Goal: Obtain resource: Download file/media

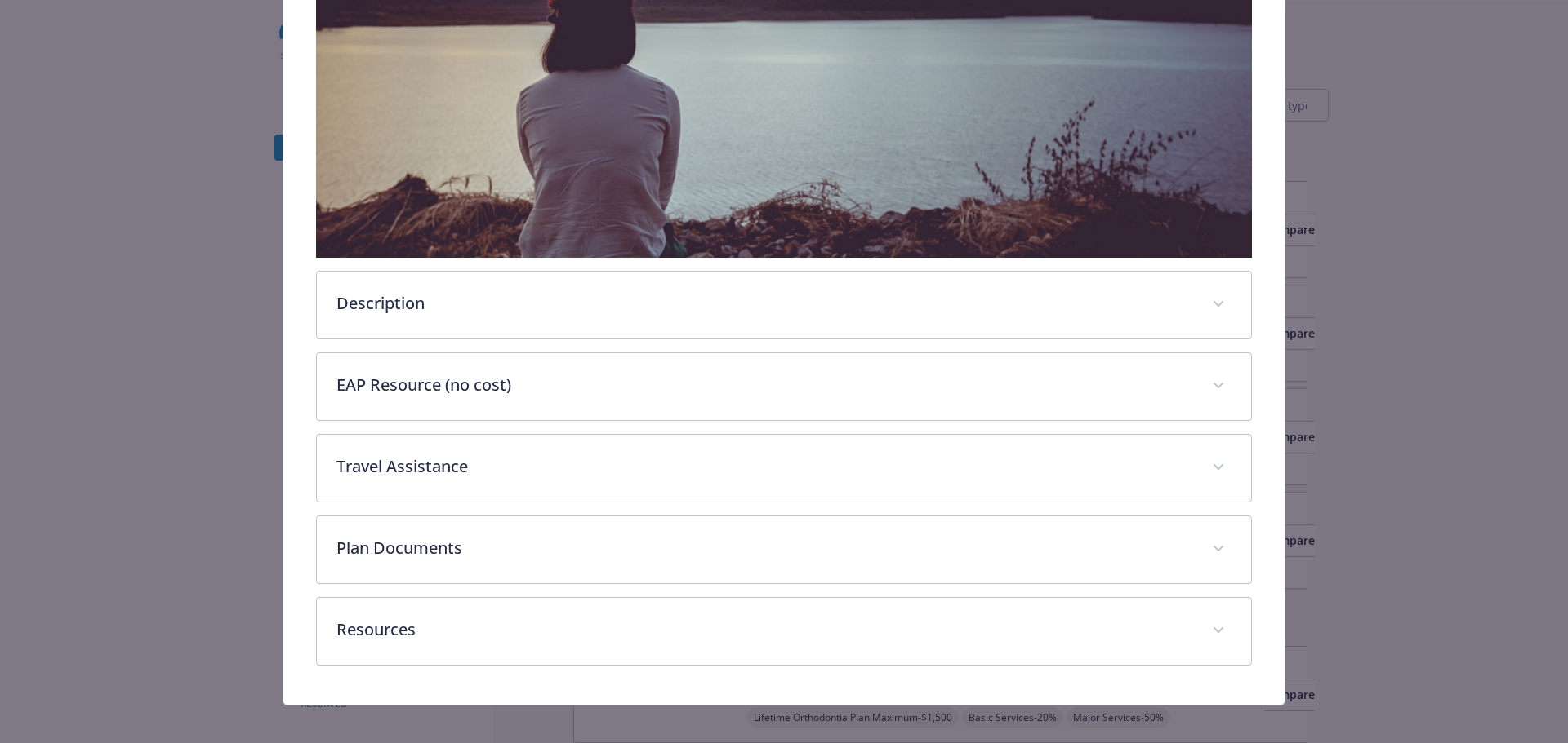
scroll to position [419, 0]
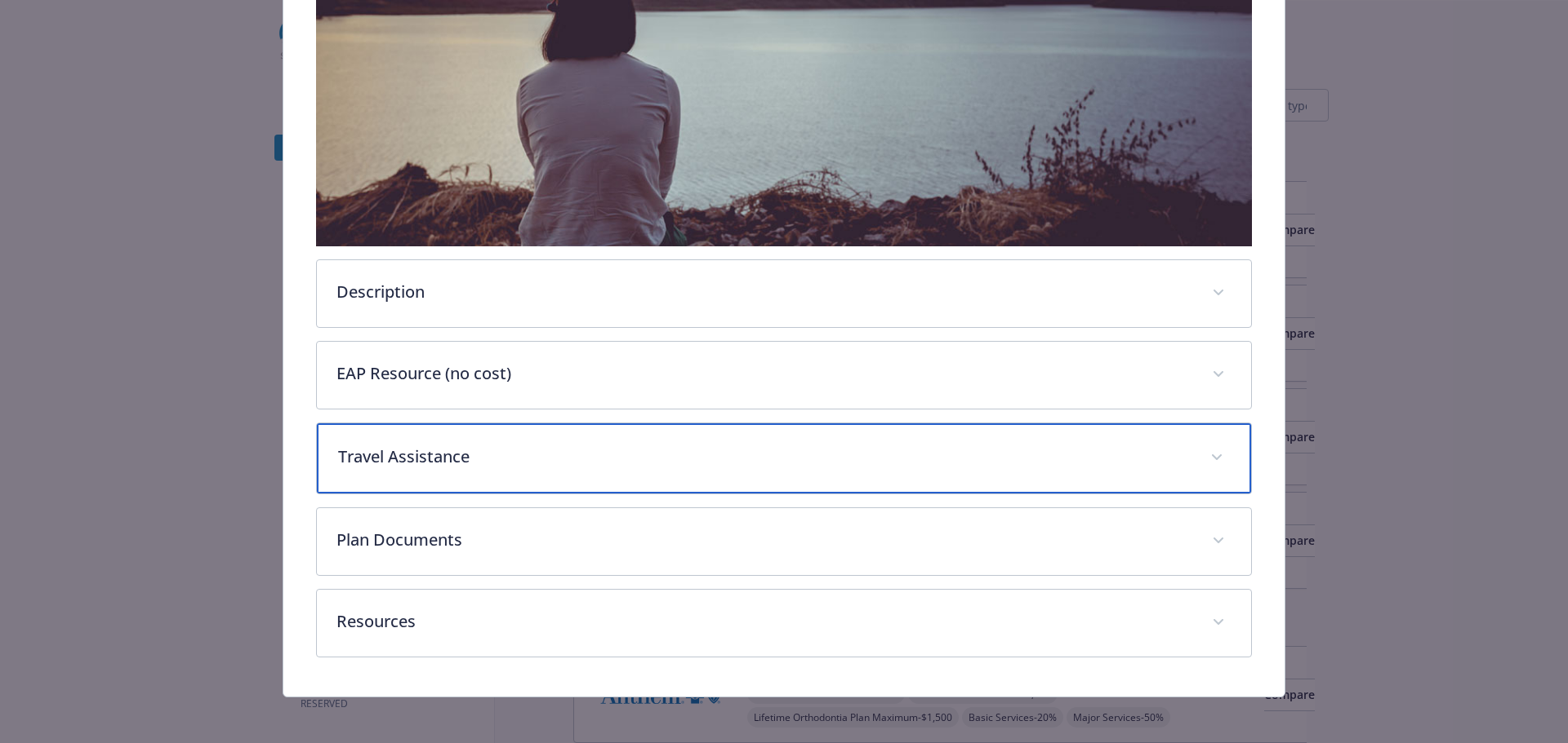
click at [454, 462] on p "Travel Assistance" at bounding box center [764, 457] width 853 height 25
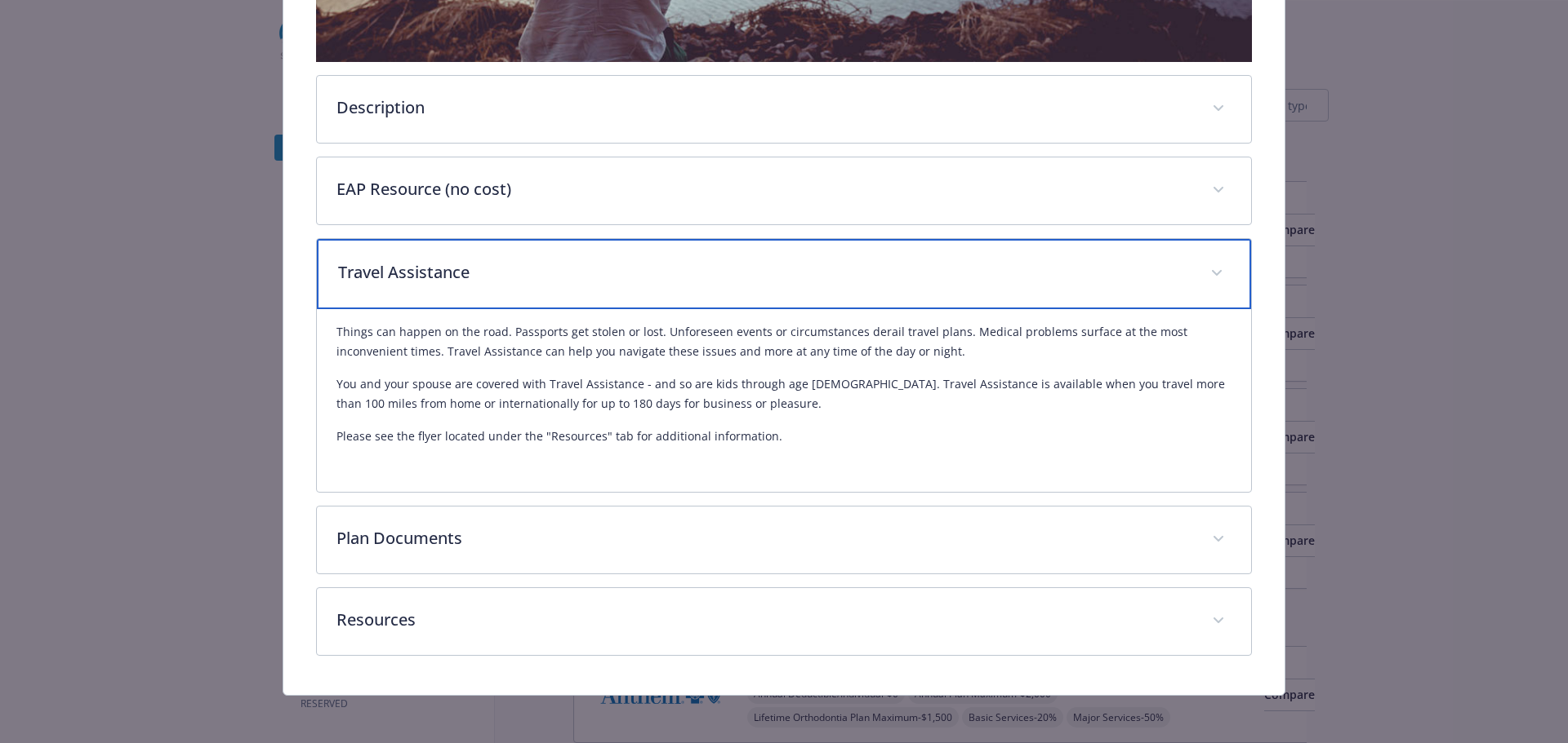
scroll to position [604, 0]
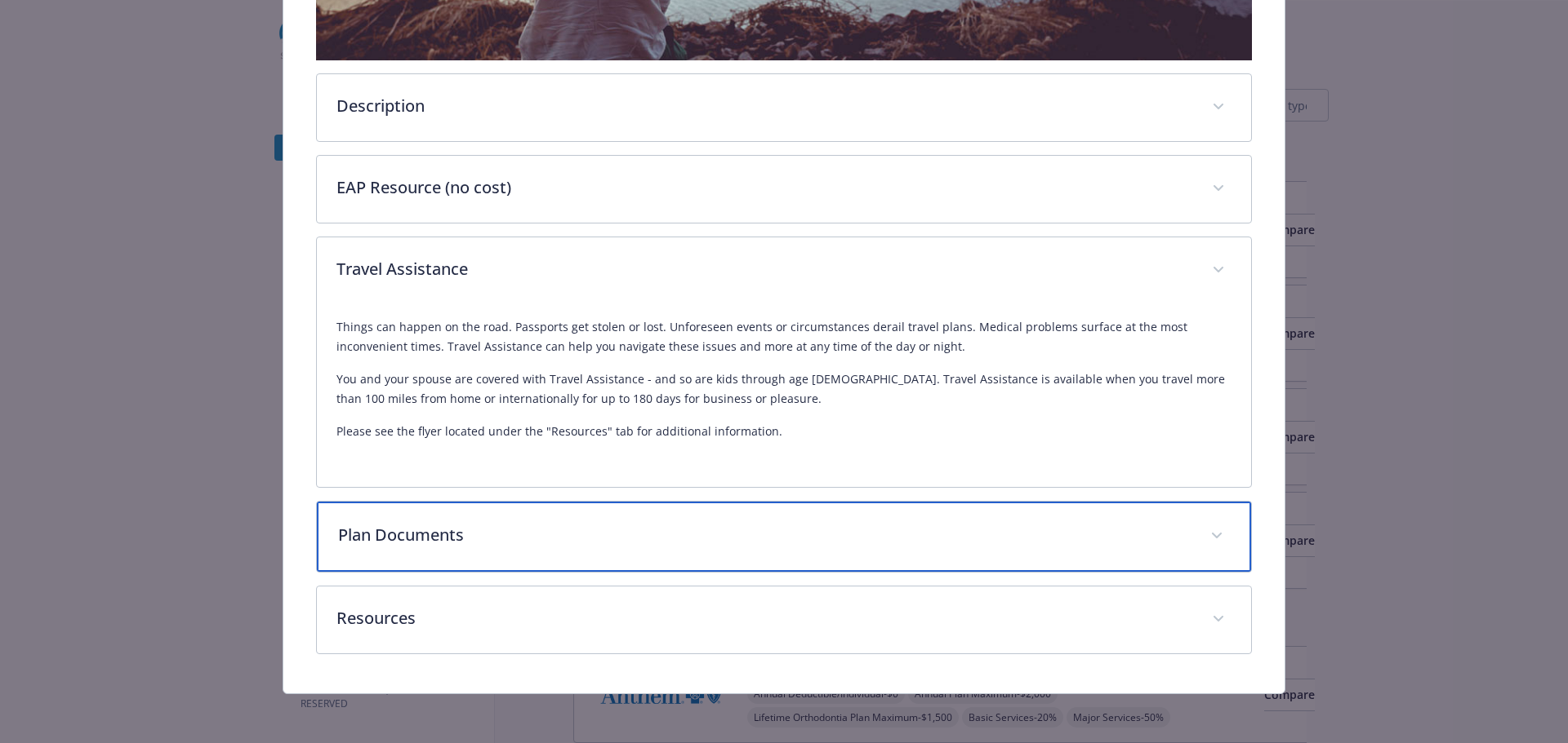
click at [414, 537] on p "Plan Documents" at bounding box center [764, 536] width 853 height 25
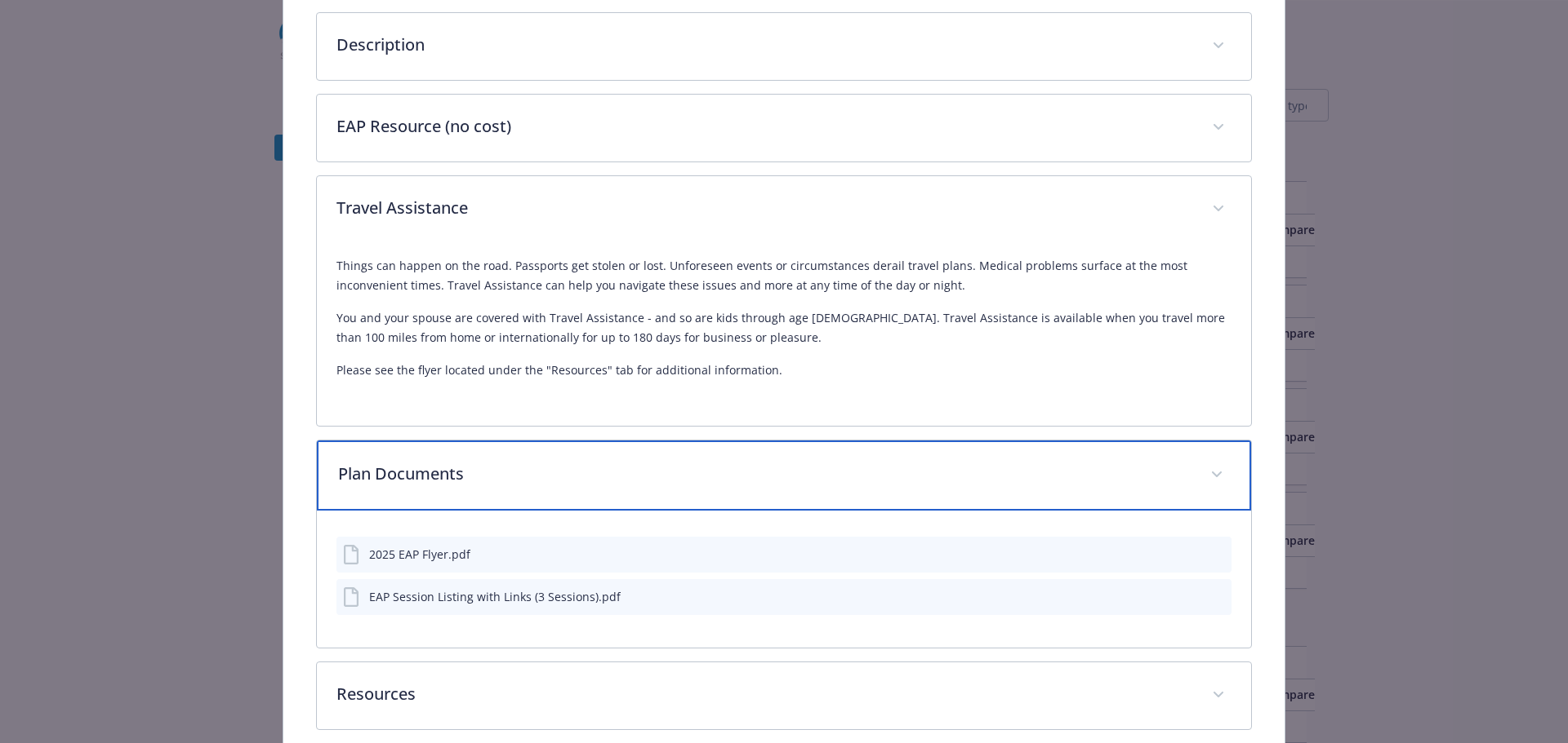
scroll to position [742, 0]
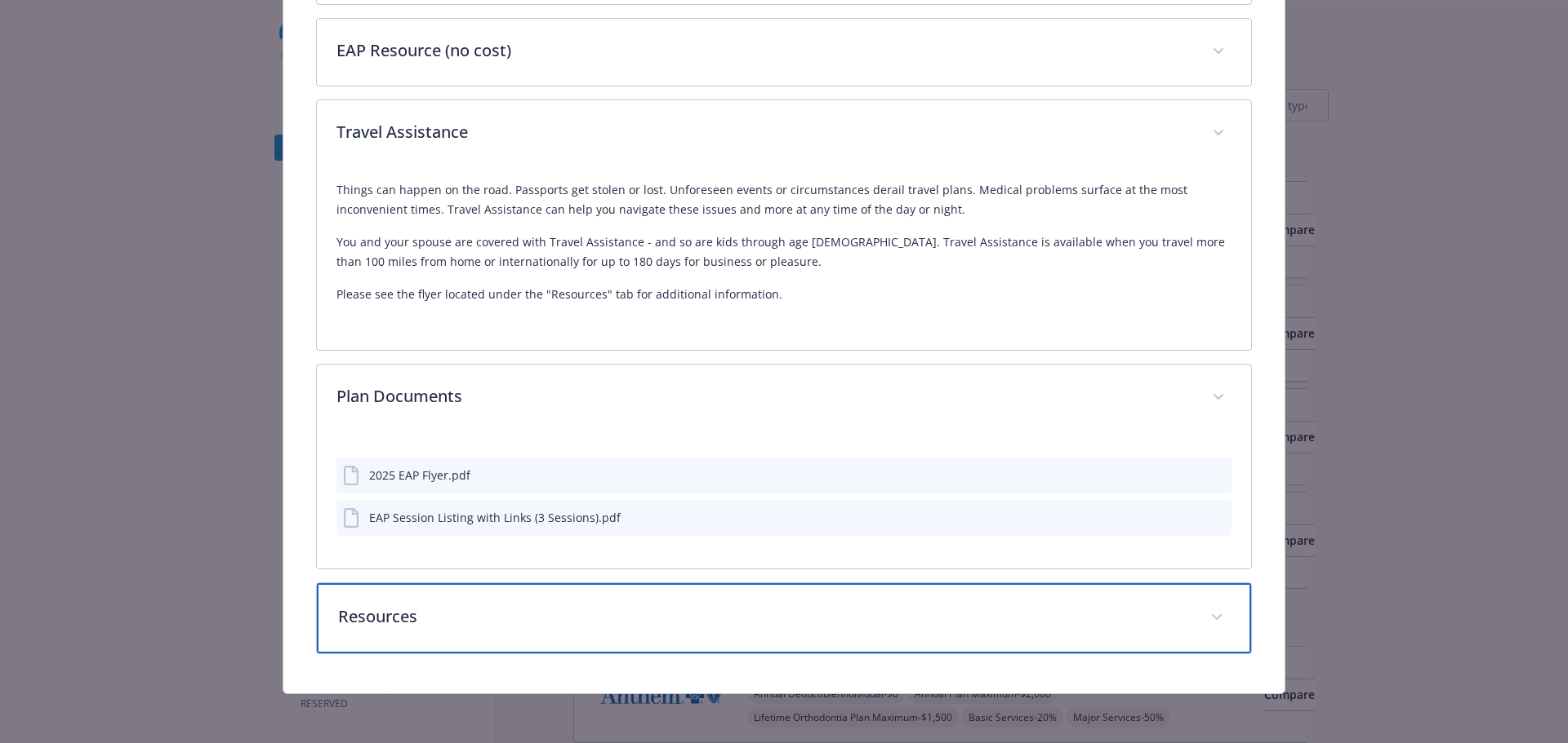
click at [416, 616] on p "Resources" at bounding box center [764, 617] width 853 height 25
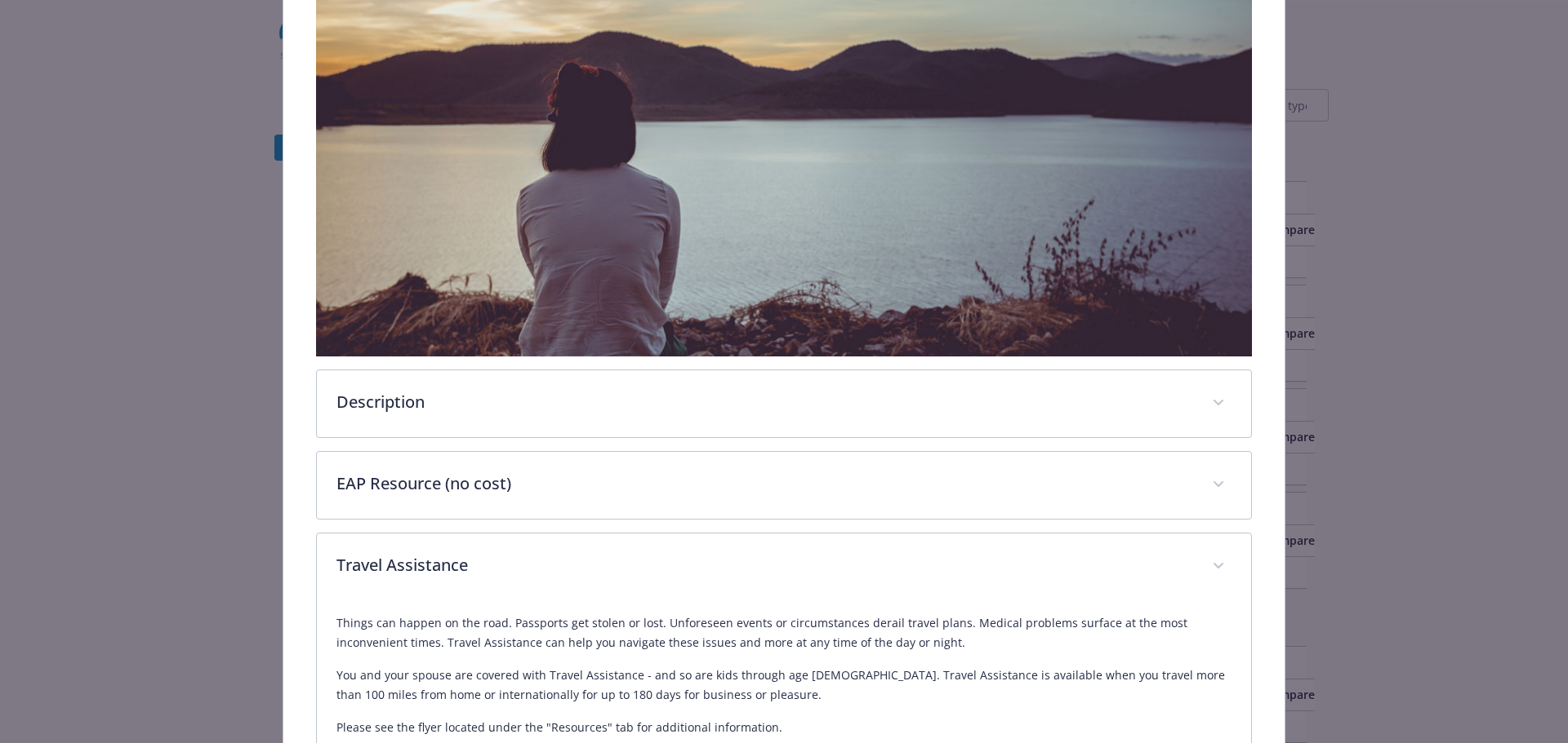
scroll to position [307, 0]
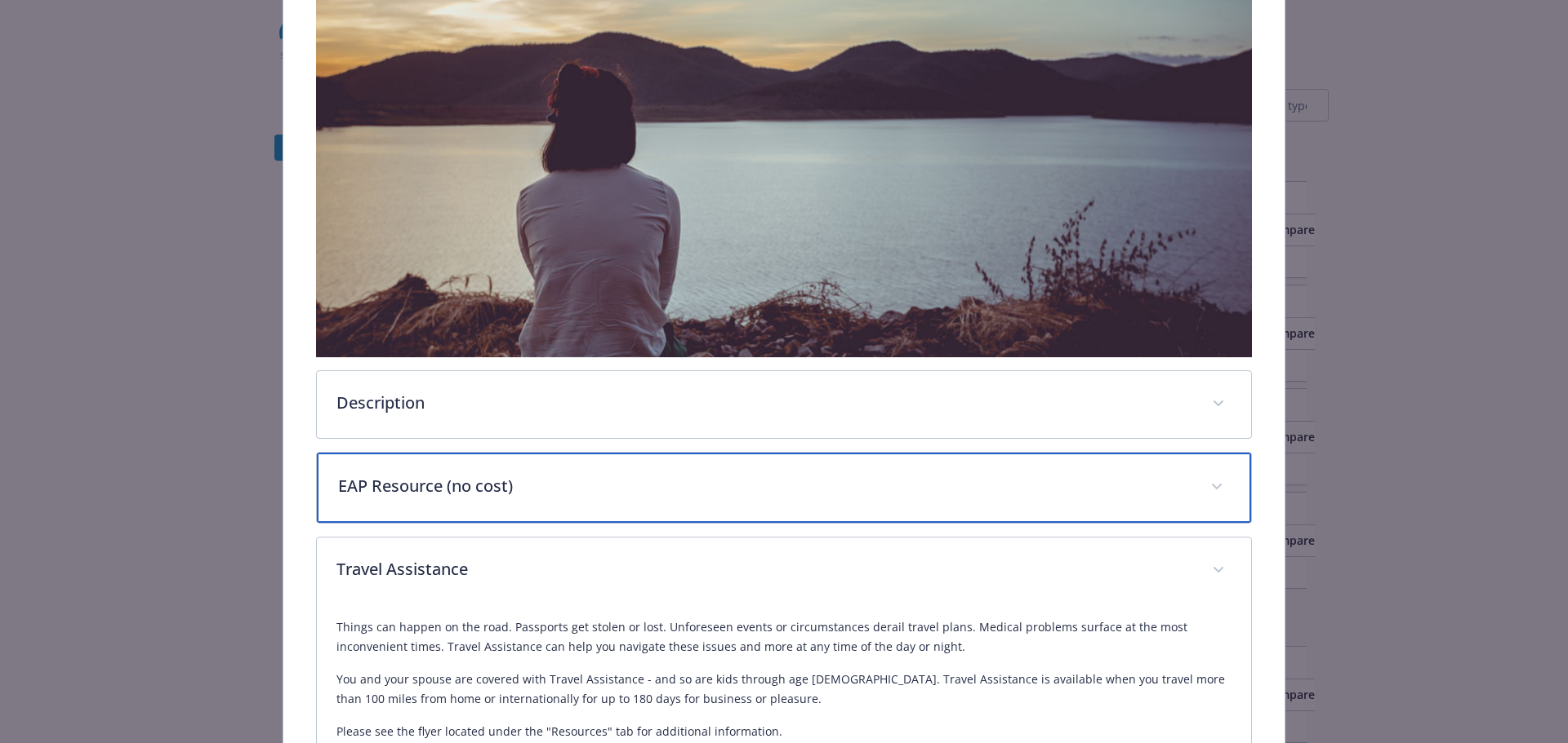
click at [429, 482] on p "EAP Resource (no cost)" at bounding box center [764, 487] width 853 height 25
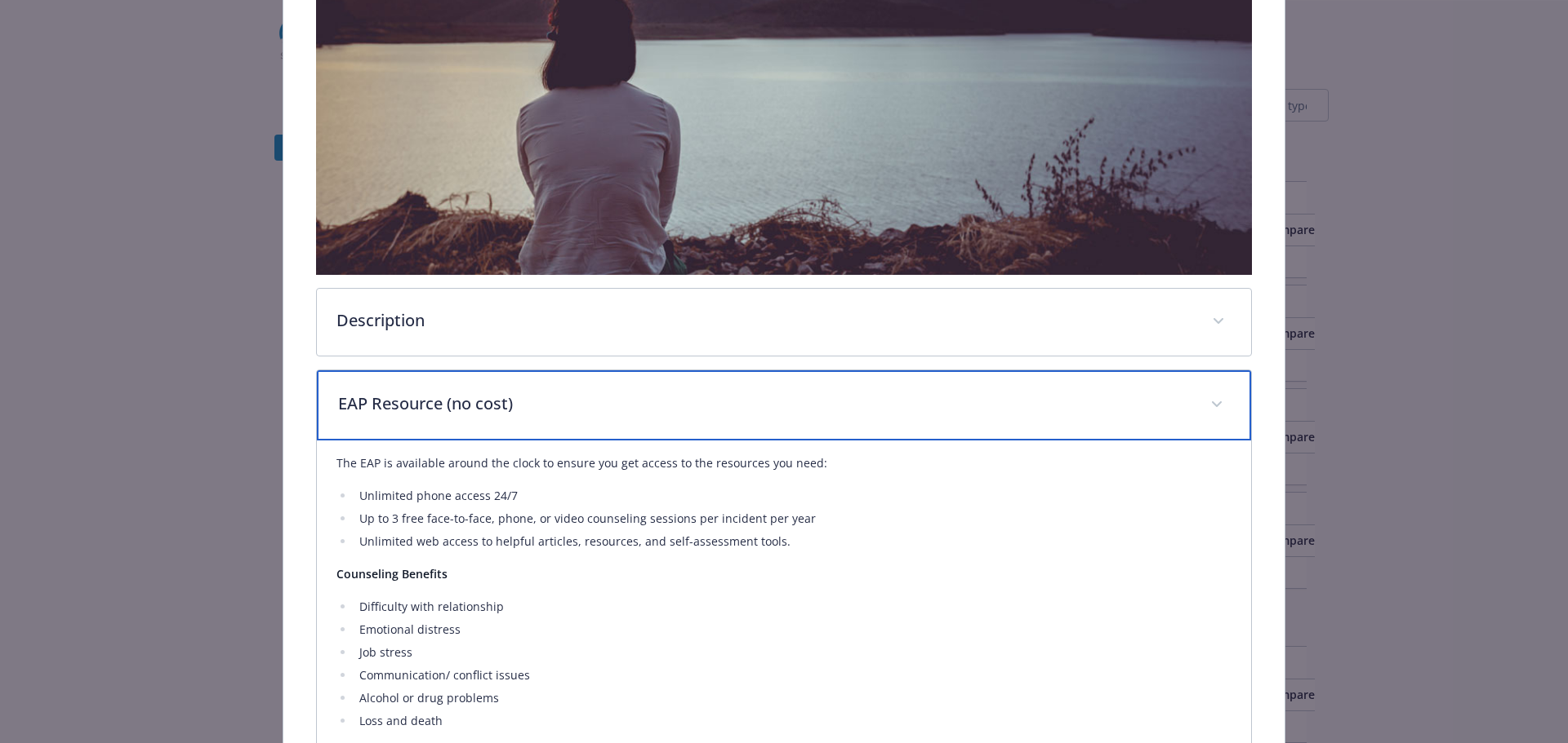
scroll to position [389, 0]
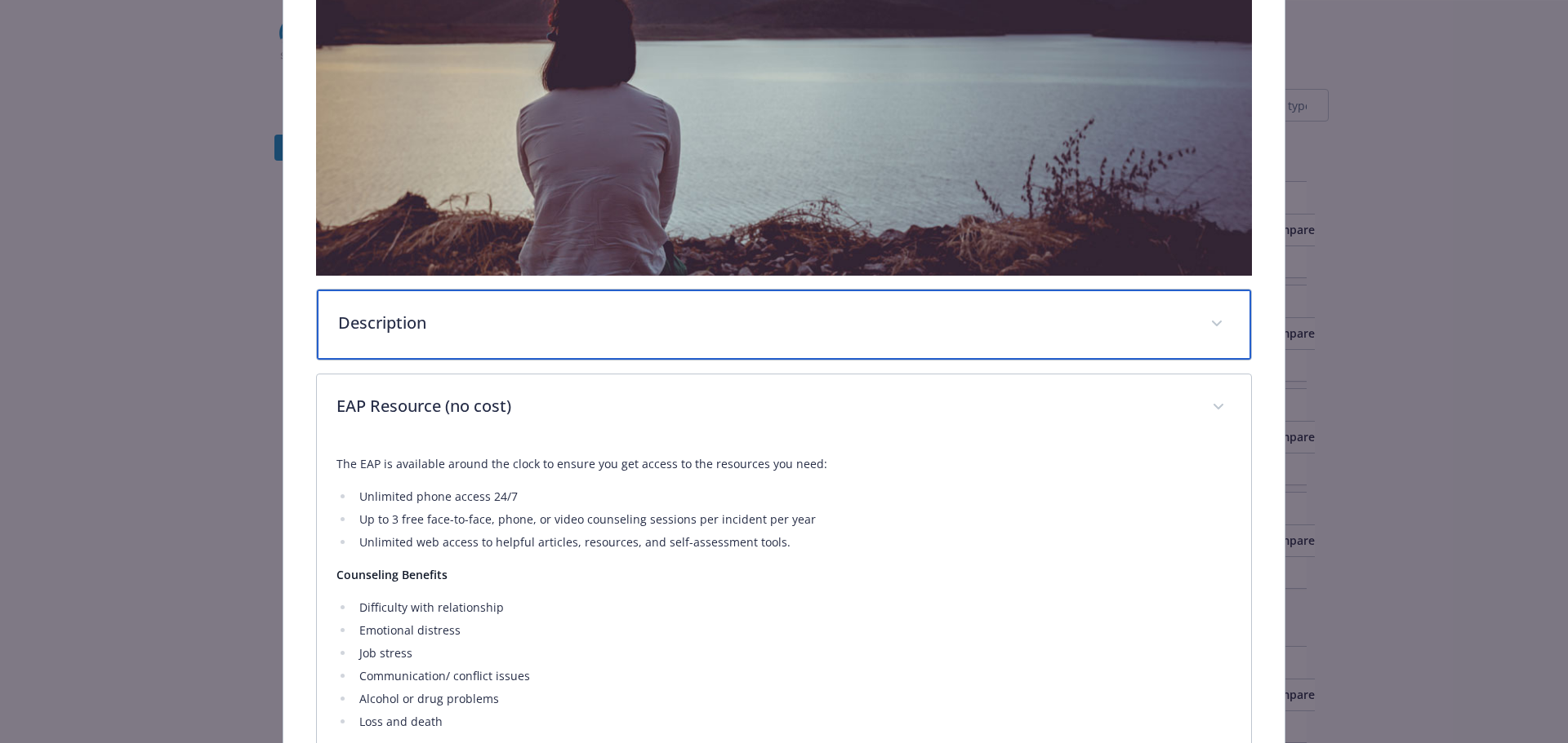
click at [361, 301] on div "Description" at bounding box center [784, 324] width 935 height 70
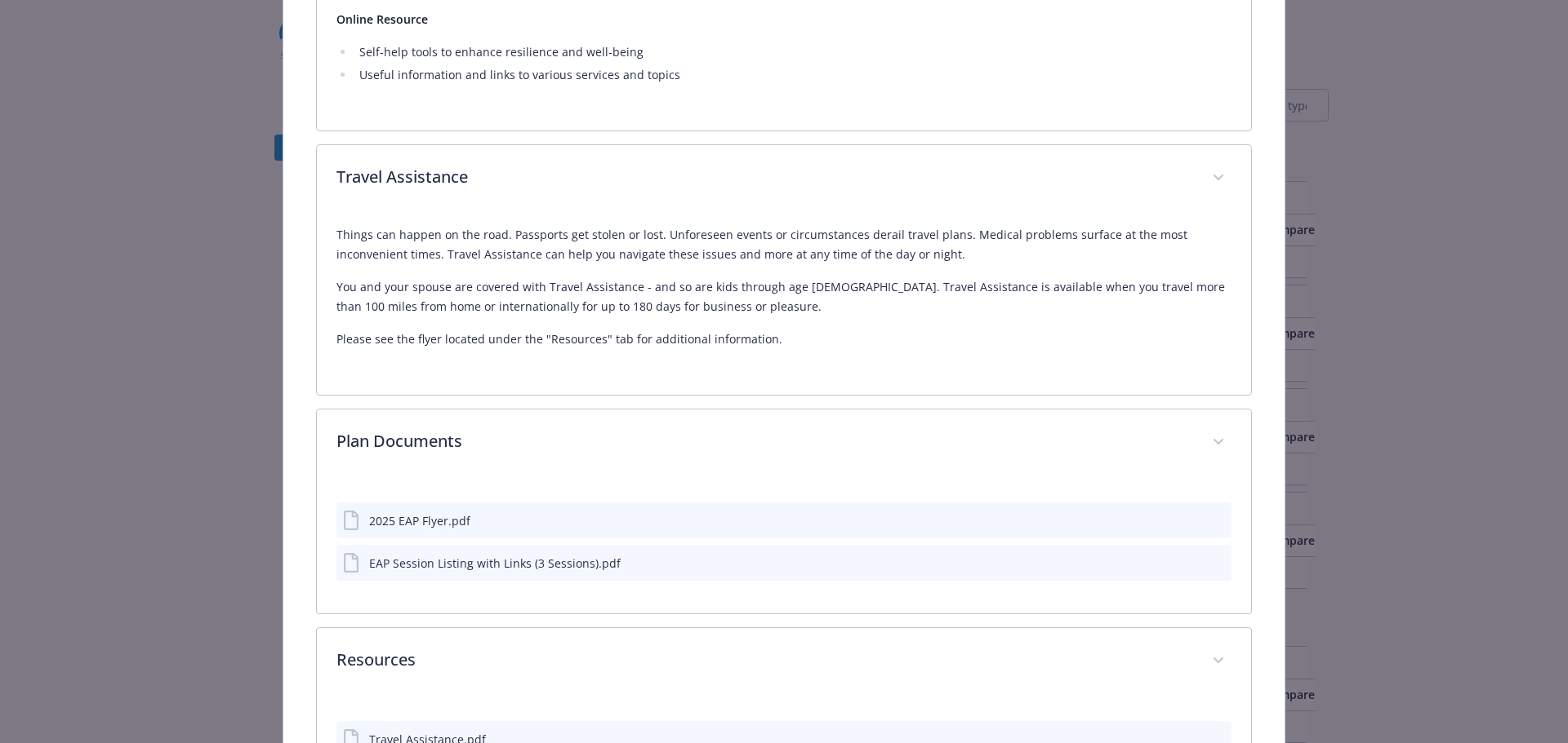
scroll to position [1855, 0]
click at [505, 524] on div "2025 EAP Flyer.pdf" at bounding box center [784, 520] width 895 height 36
click at [443, 523] on div "2025 EAP Flyer.pdf" at bounding box center [419, 520] width 101 height 17
drag, startPoint x: 1206, startPoint y: 519, endPoint x: 1179, endPoint y: 520, distance: 27.0
click at [1180, 520] on div "details for plan Emotional Wellbeing - Employee Assistance Program (EAP) - Empl…" at bounding box center [1202, 520] width 44 height 17
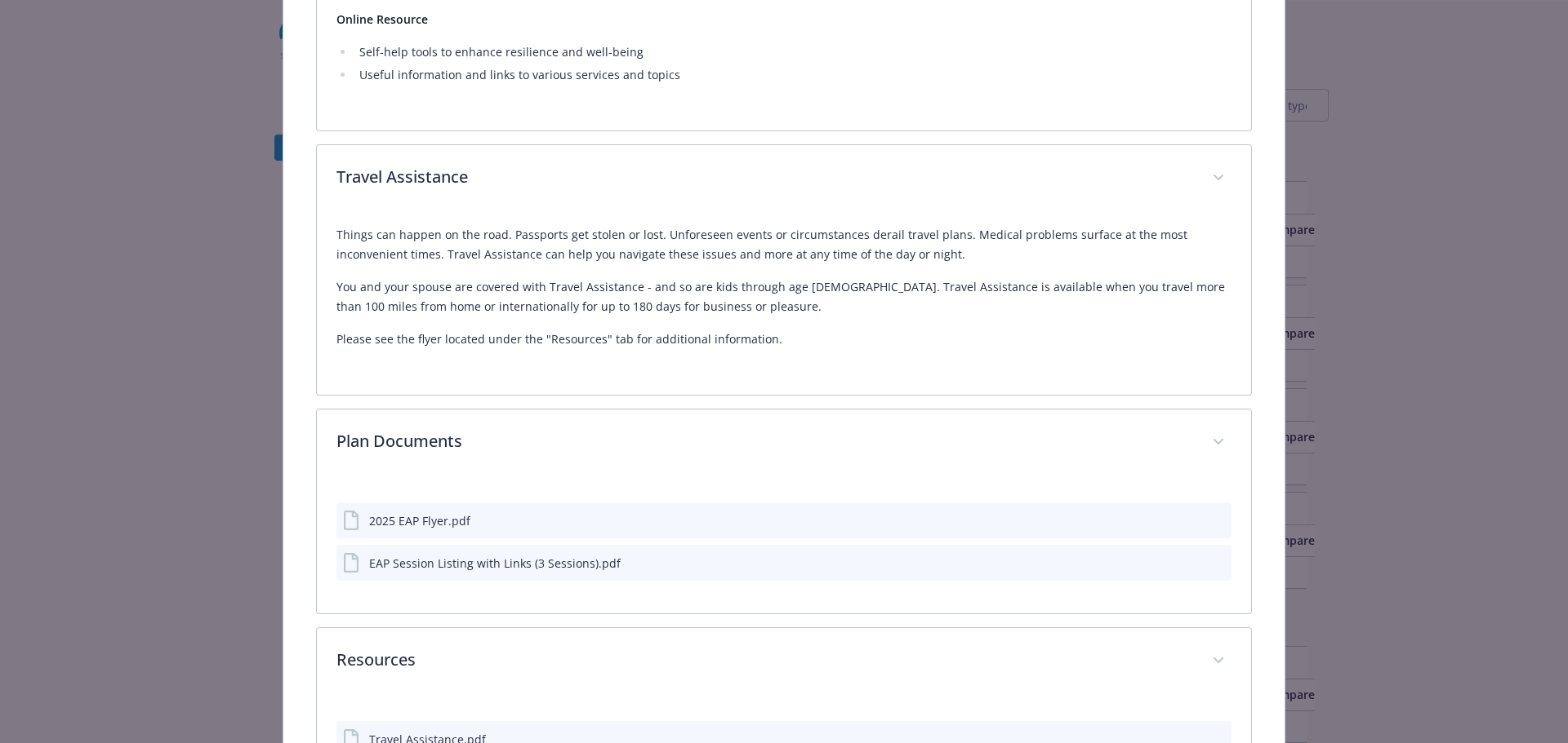
click at [1182, 520] on icon "download file" at bounding box center [1189, 520] width 13 height 13
click at [1184, 518] on icon "download file" at bounding box center [1189, 518] width 10 height 9
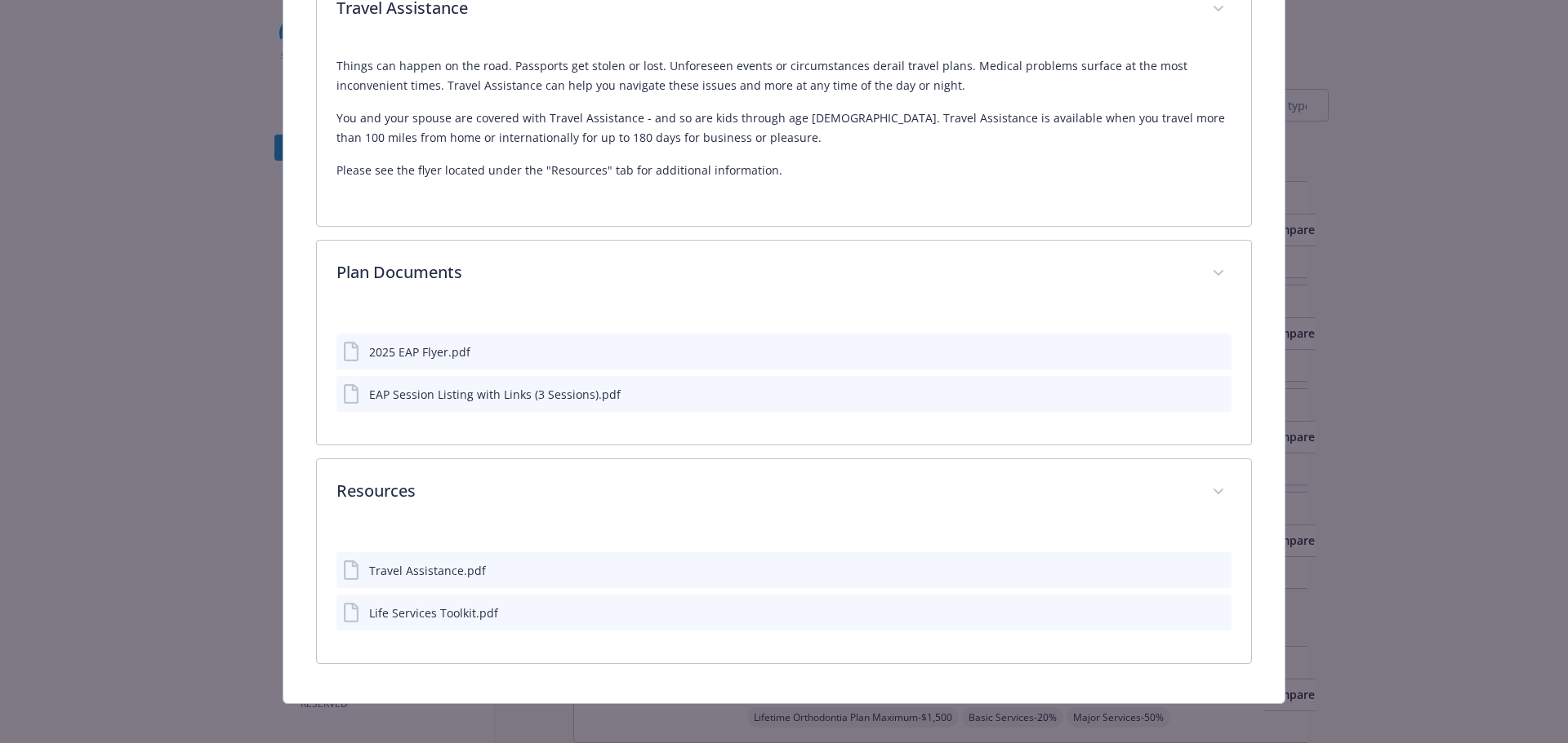
scroll to position [2034, 0]
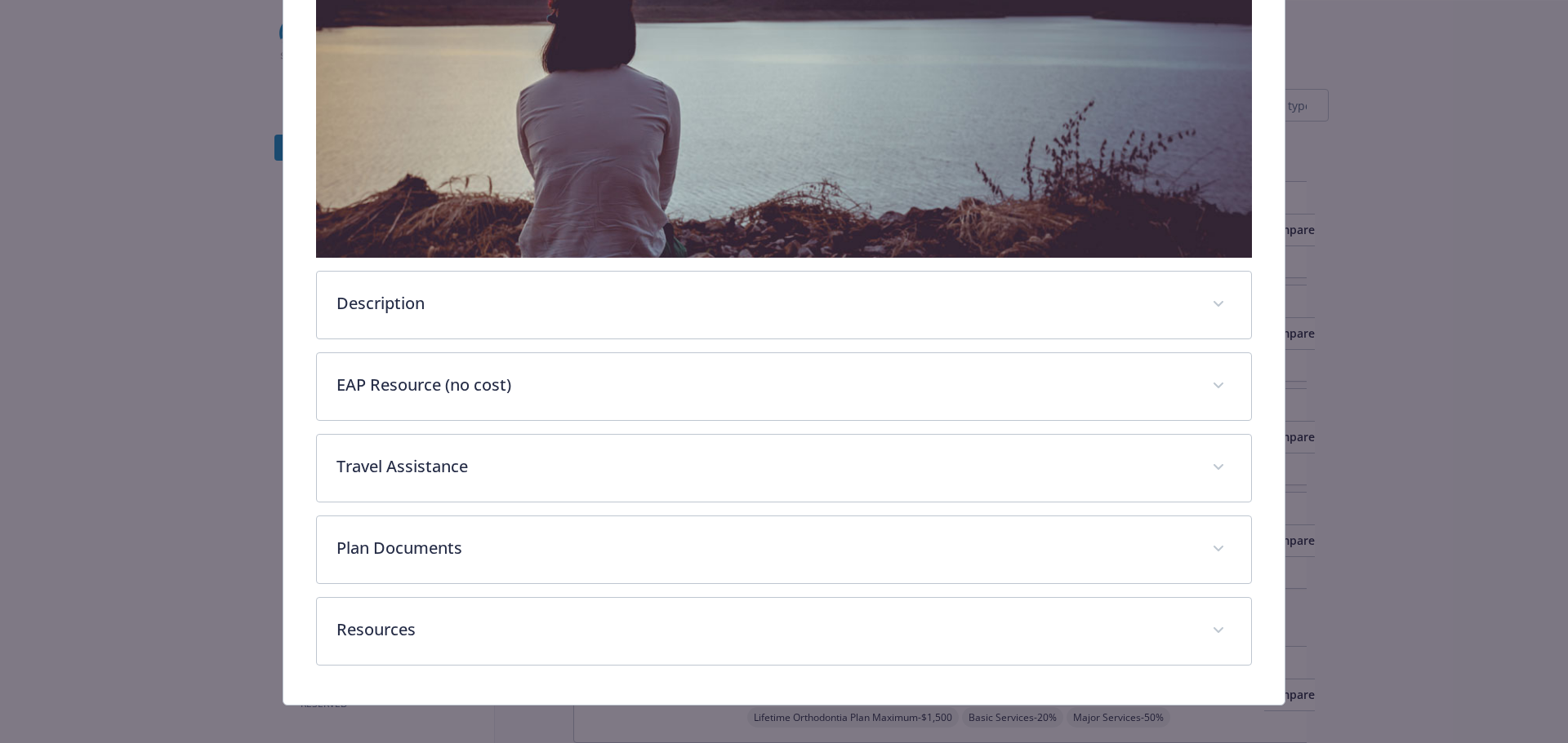
scroll to position [419, 0]
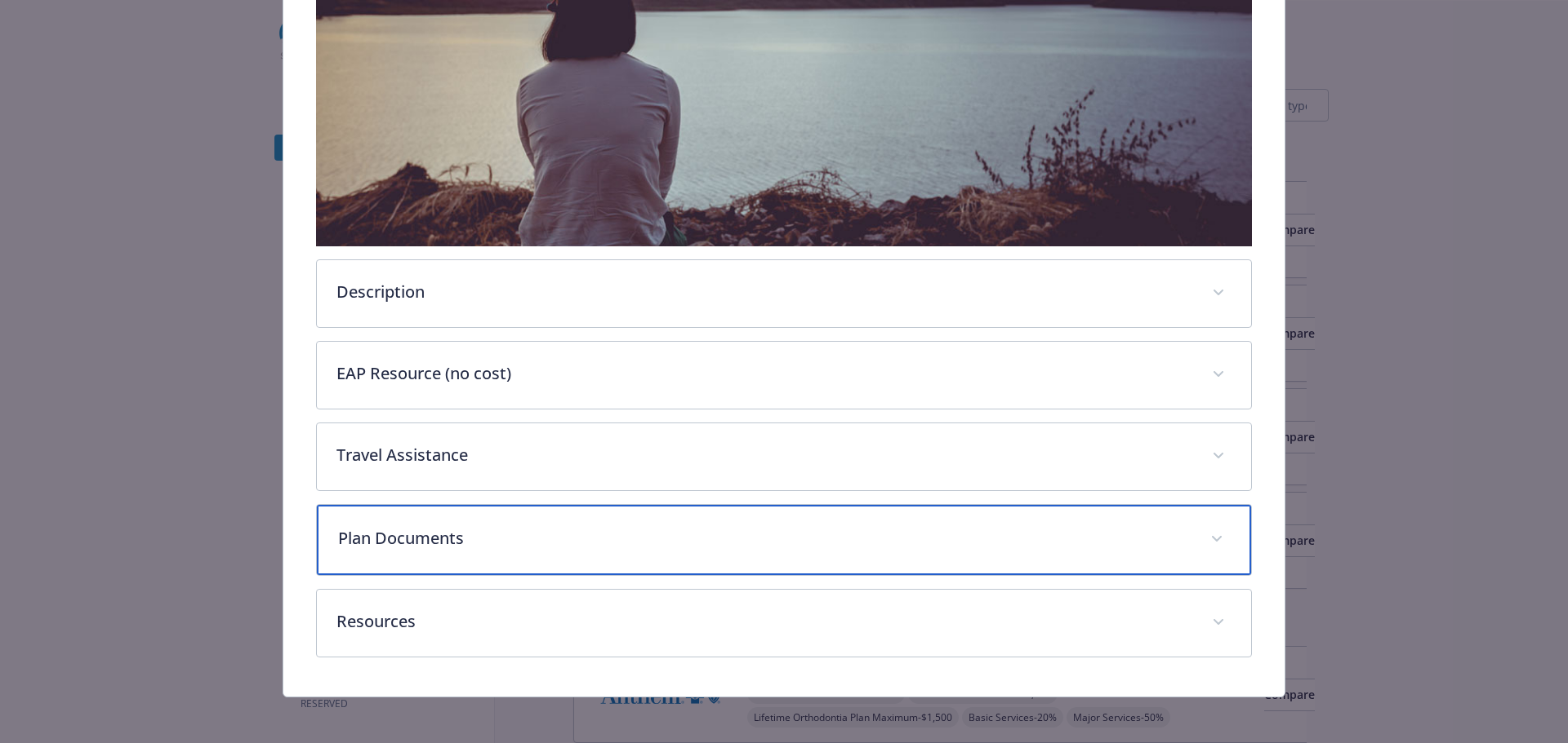
click at [456, 526] on p "Plan Documents" at bounding box center [764, 538] width 853 height 25
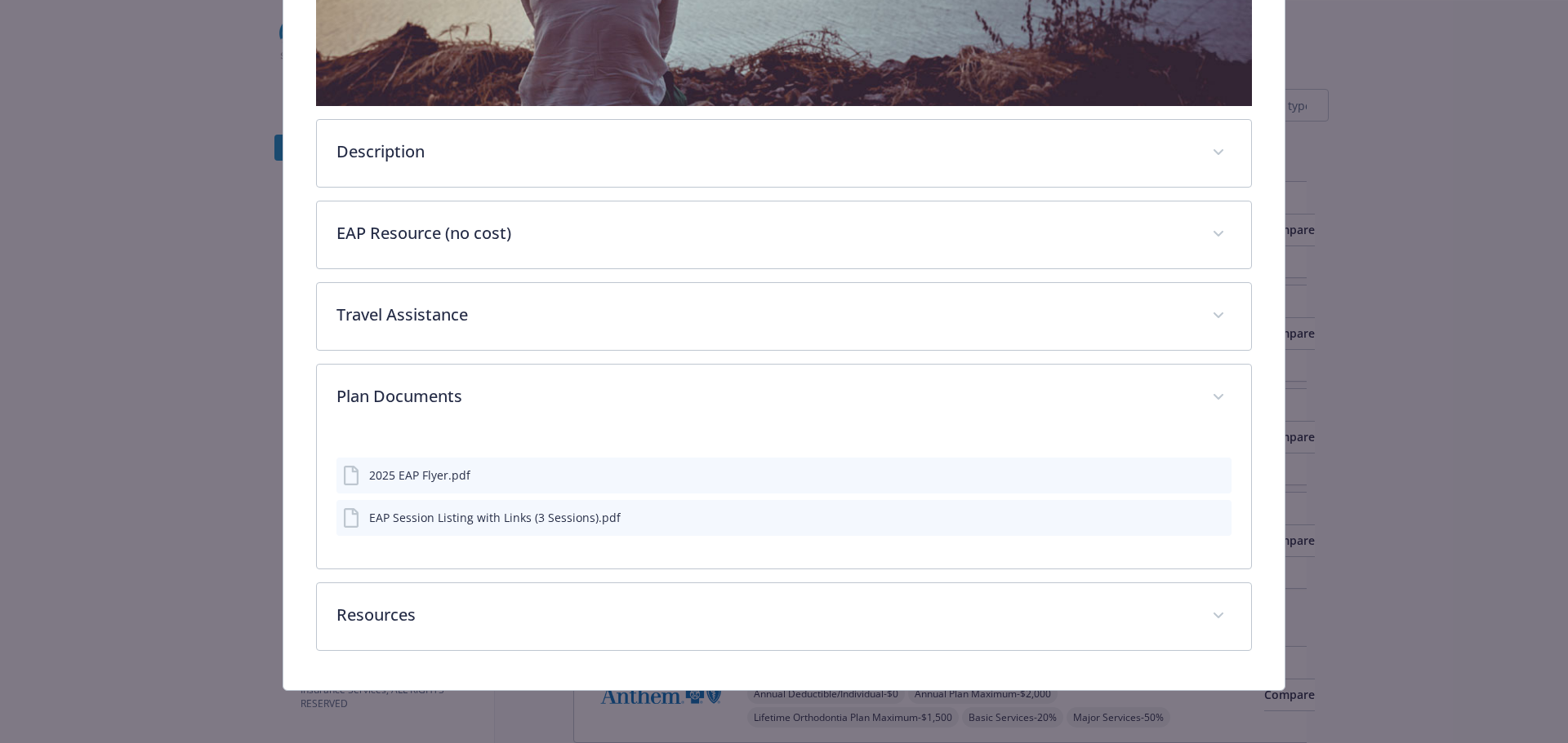
scroll to position [555, 0]
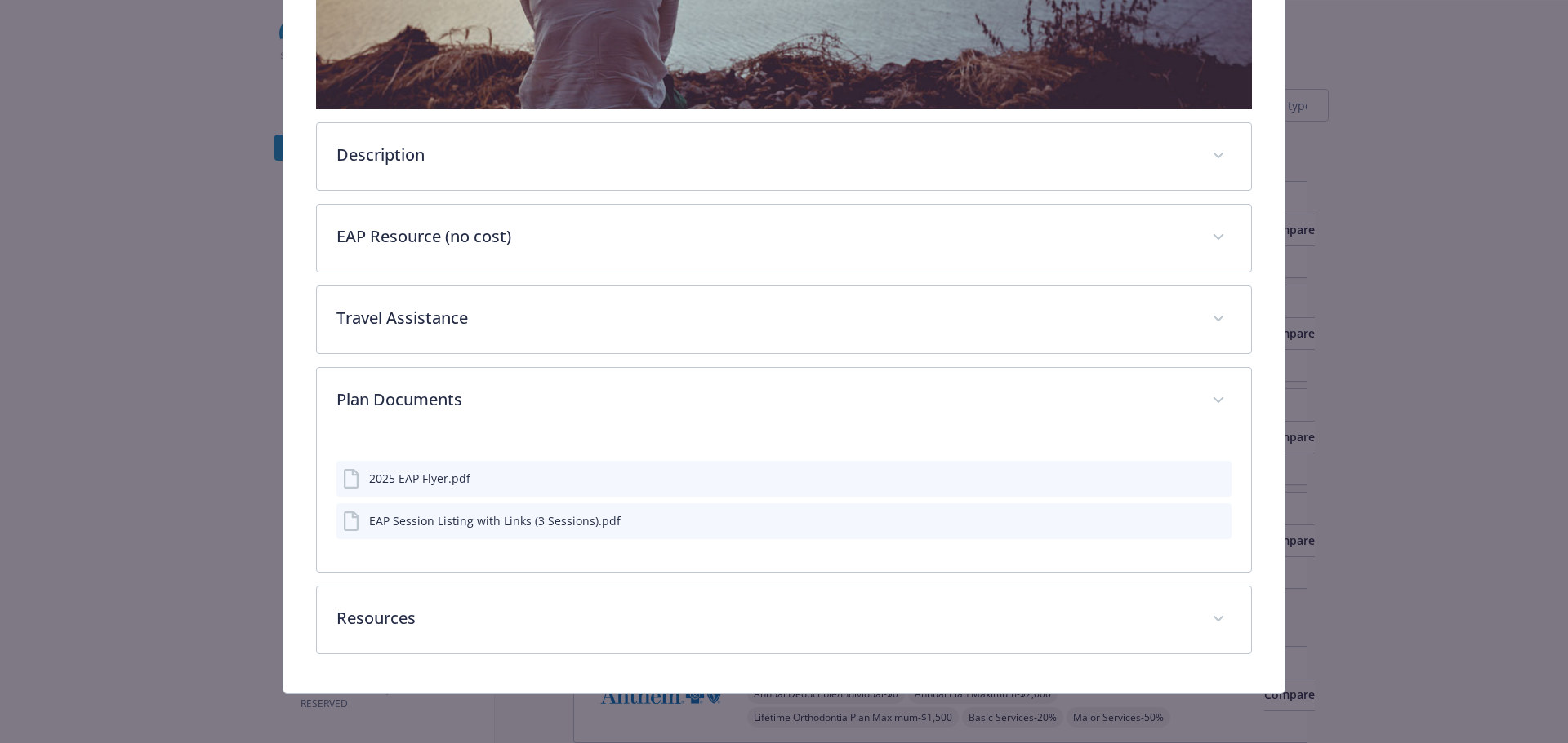
click at [537, 518] on div "EAP Session Listing with Links (3 Sessions).pdf" at bounding box center [494, 520] width 252 height 17
click at [1172, 507] on div "EAP Session Listing with Links (3 Sessions).pdf" at bounding box center [784, 521] width 895 height 36
click at [1182, 517] on icon "download file" at bounding box center [1189, 520] width 13 height 13
